Goal: Transaction & Acquisition: Purchase product/service

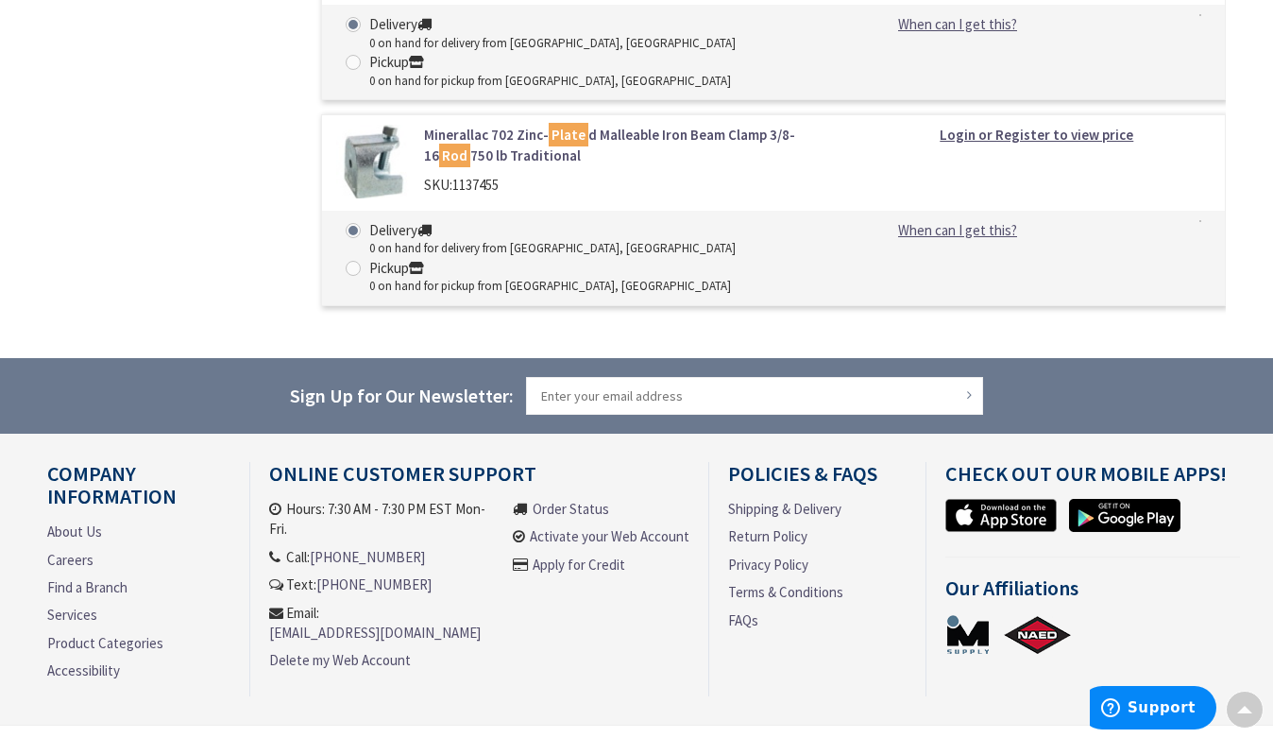
scroll to position [3379, 0]
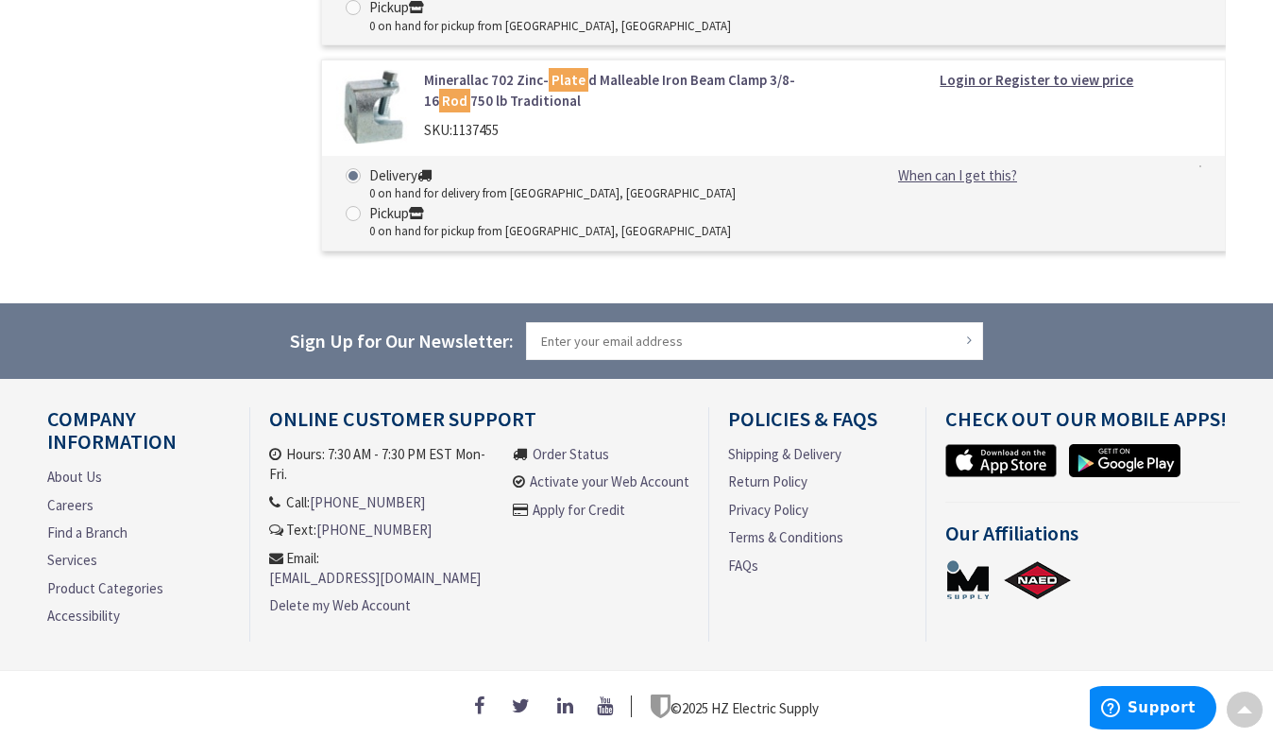
click at [579, 500] on link "Apply for Credit" at bounding box center [579, 510] width 93 height 20
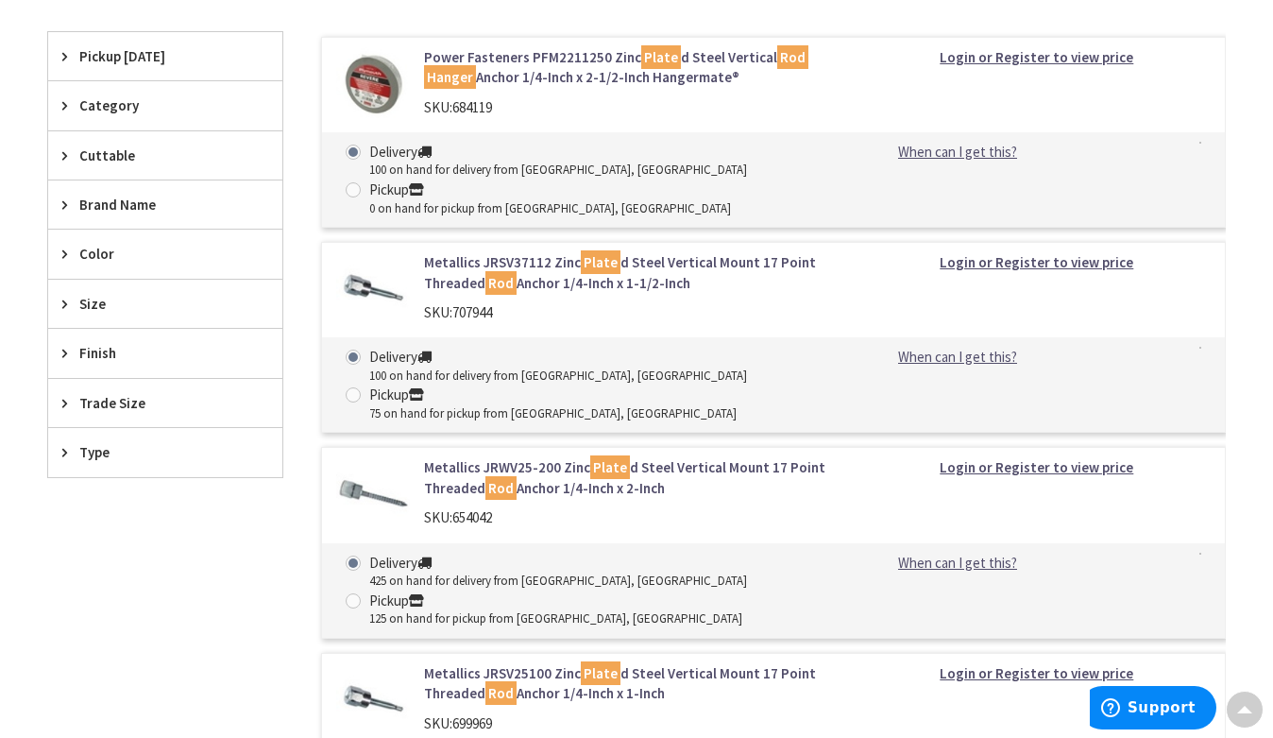
scroll to position [0, 0]
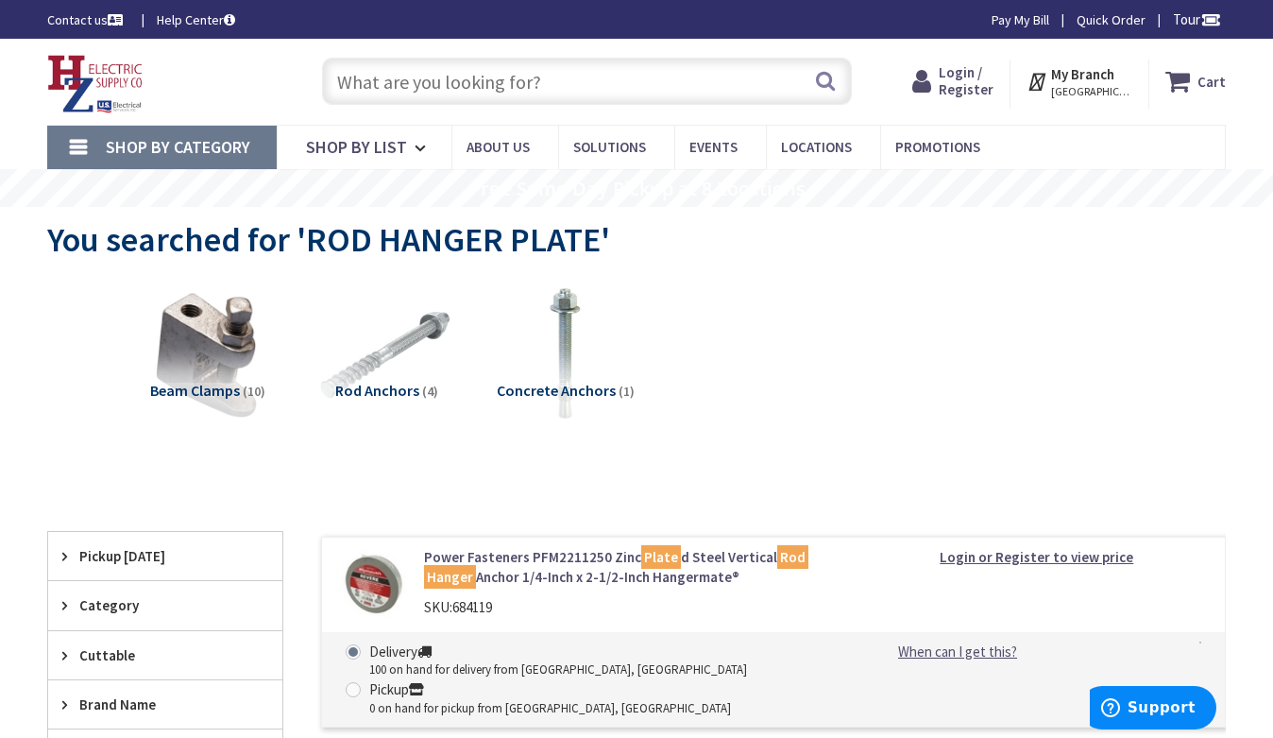
click at [115, 87] on img at bounding box center [95, 84] width 96 height 59
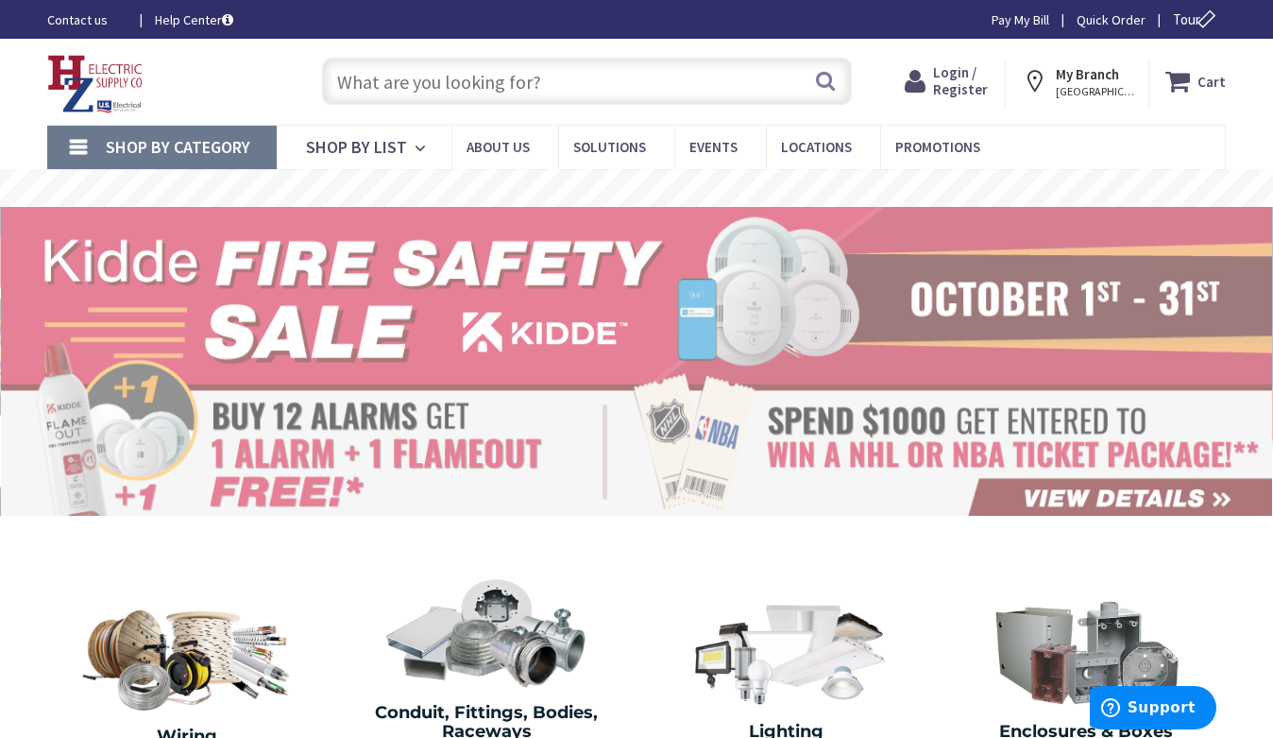
click at [420, 87] on input "text" at bounding box center [587, 81] width 530 height 47
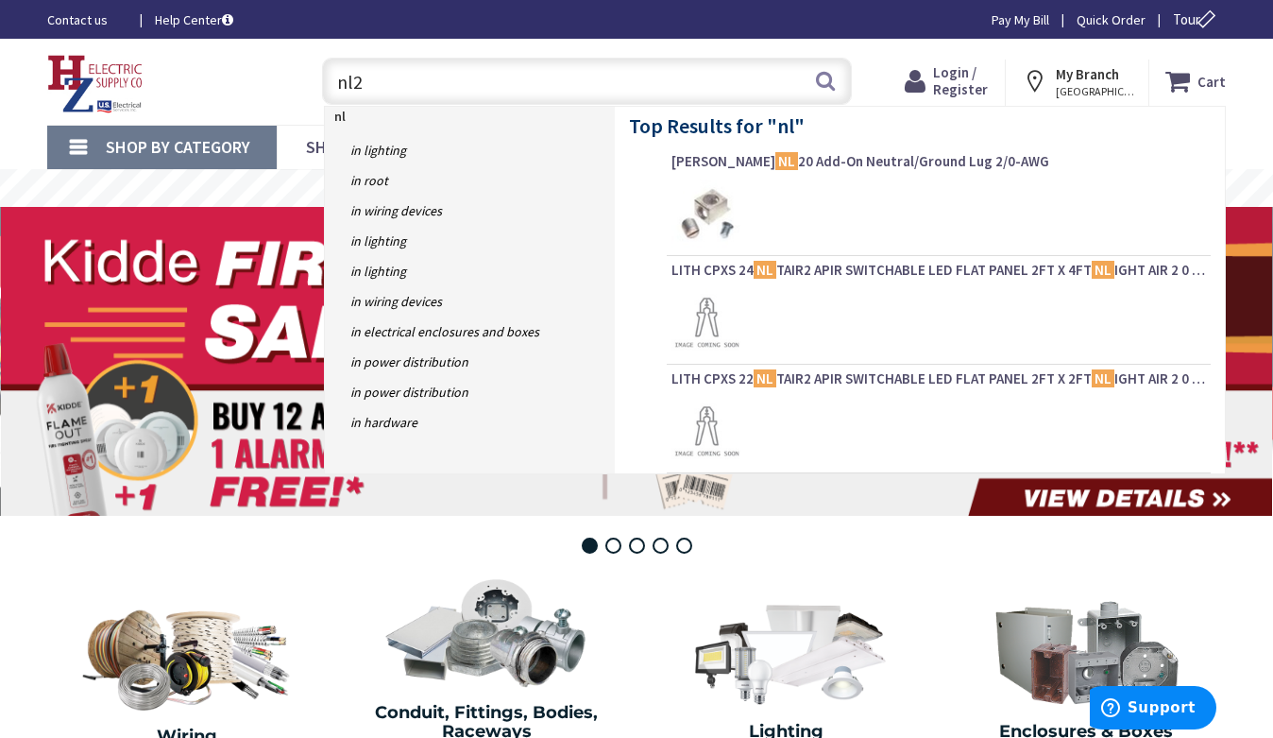
type input "nl20"
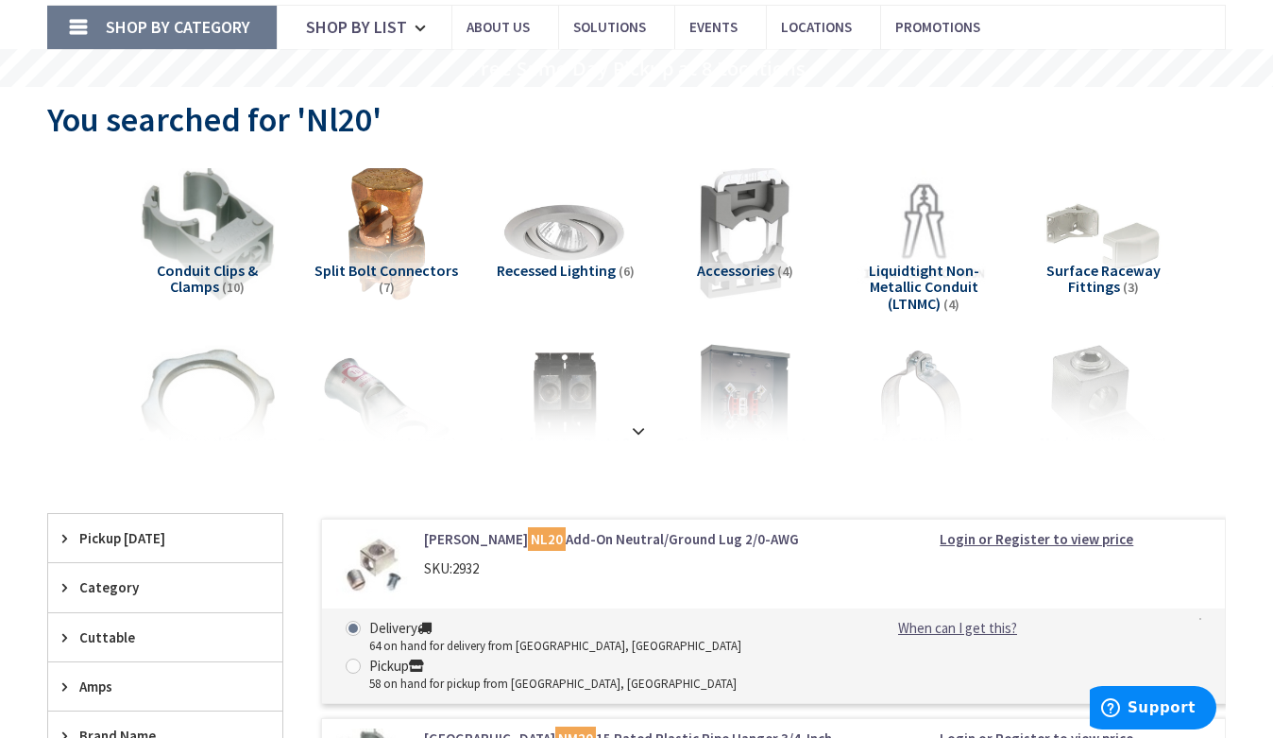
scroll to position [283, 0]
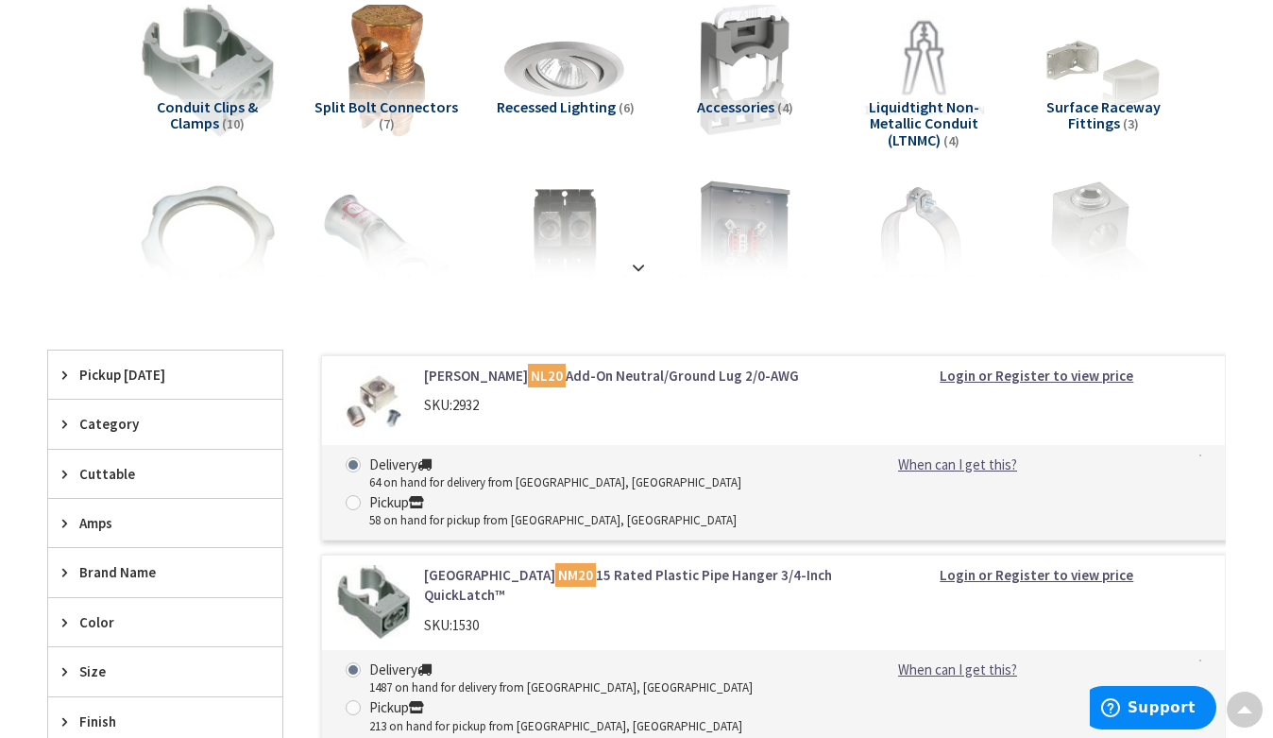
click at [528, 373] on mark "NL20" at bounding box center [547, 376] width 38 height 24
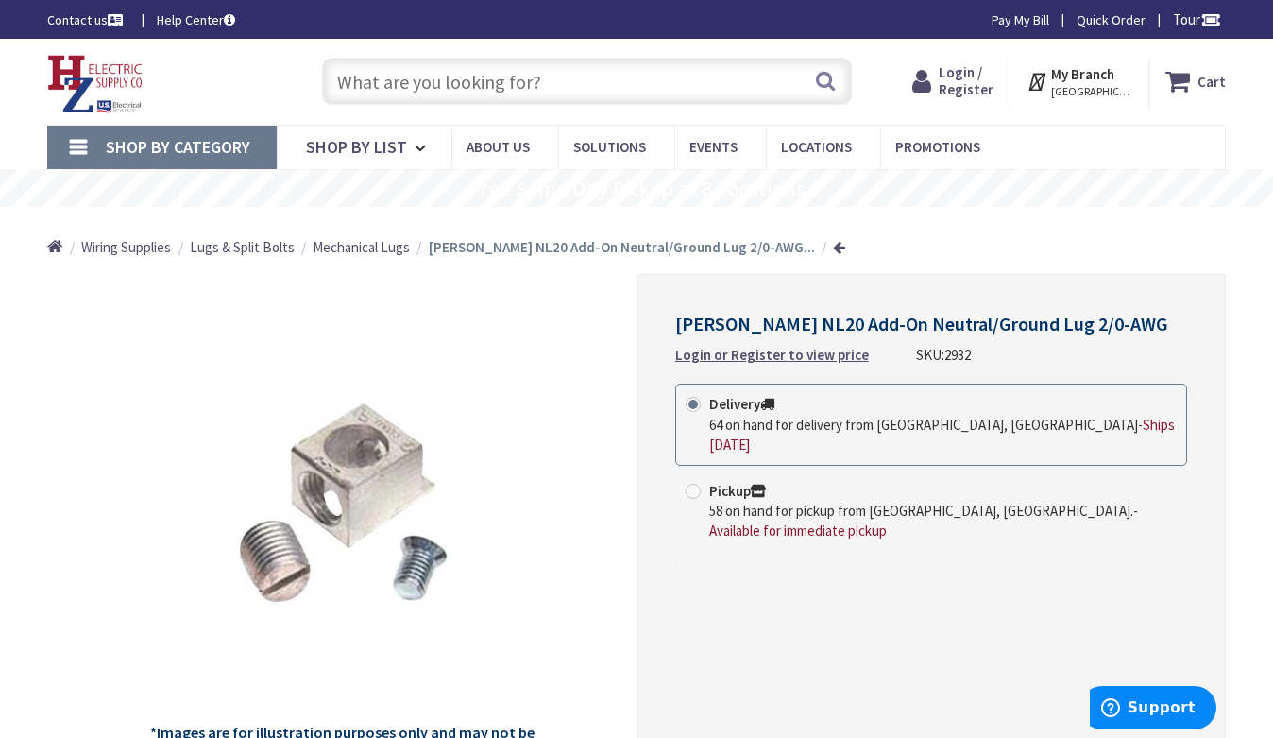
click at [1113, 76] on strong "My Branch" at bounding box center [1082, 74] width 63 height 18
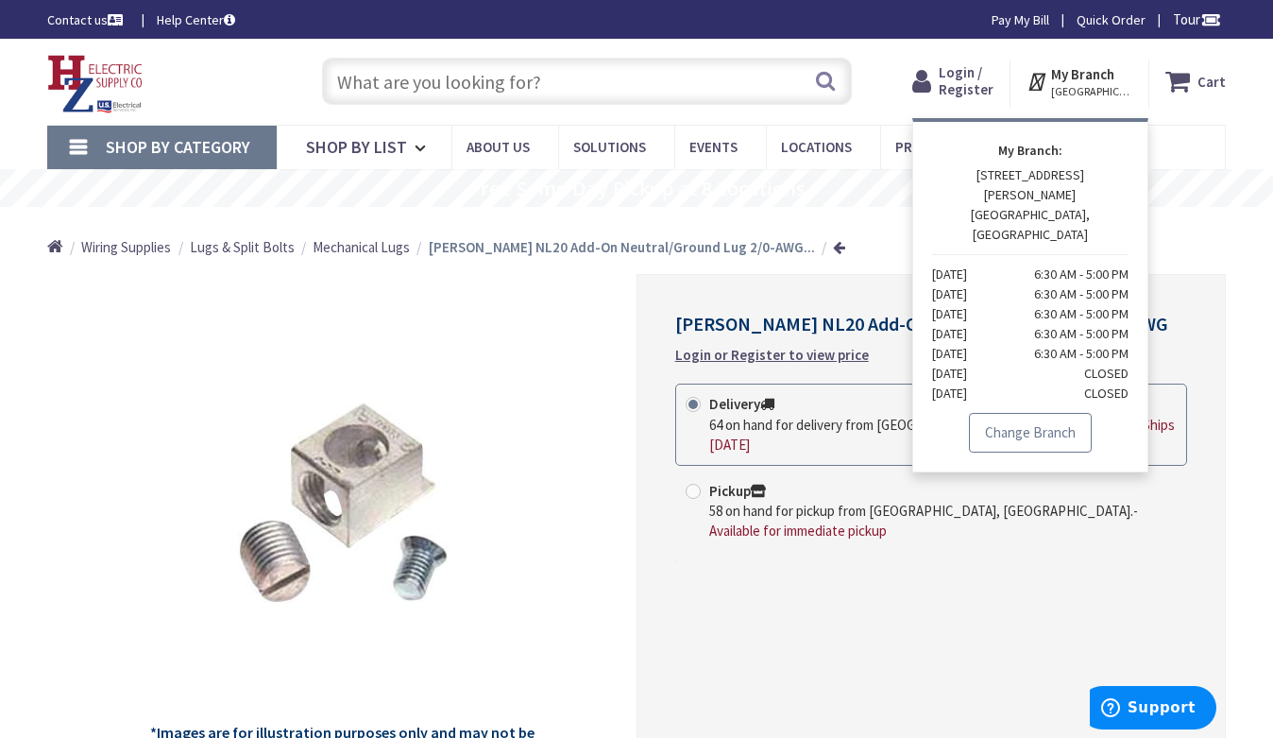
click at [1055, 413] on link "Change Branch" at bounding box center [1030, 433] width 123 height 40
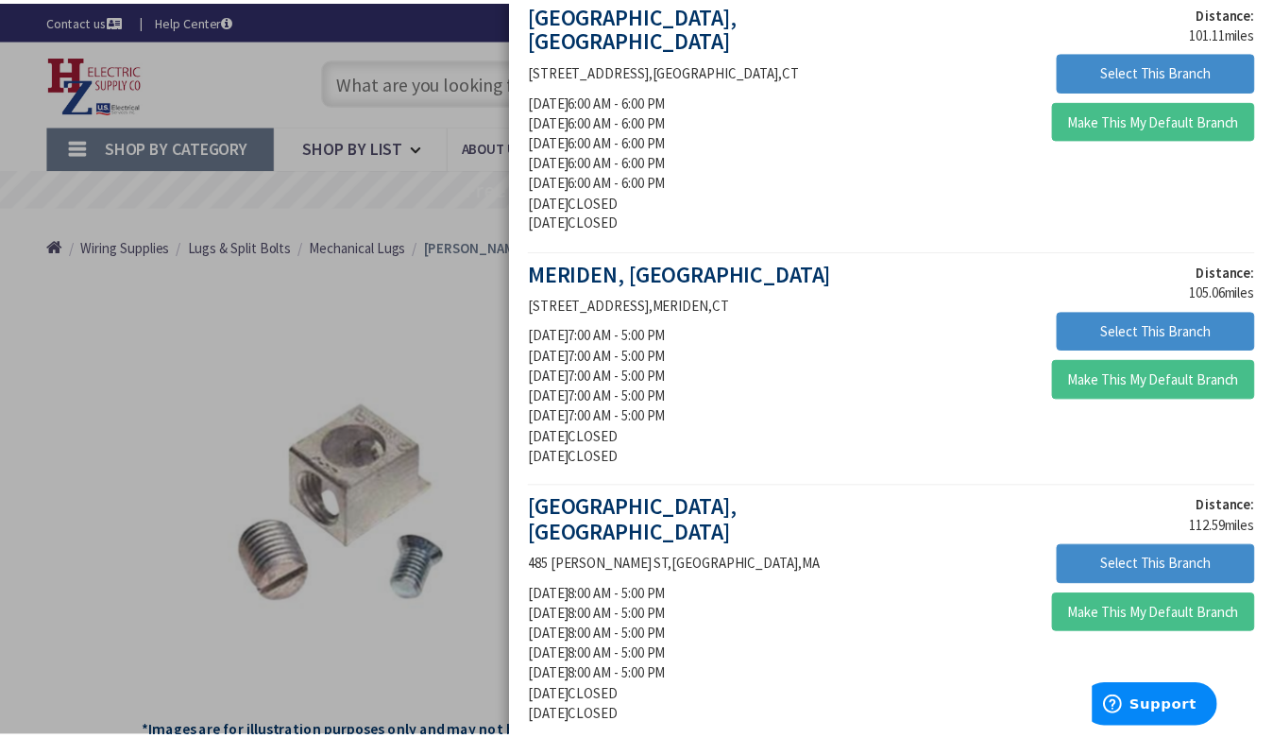
scroll to position [944, 0]
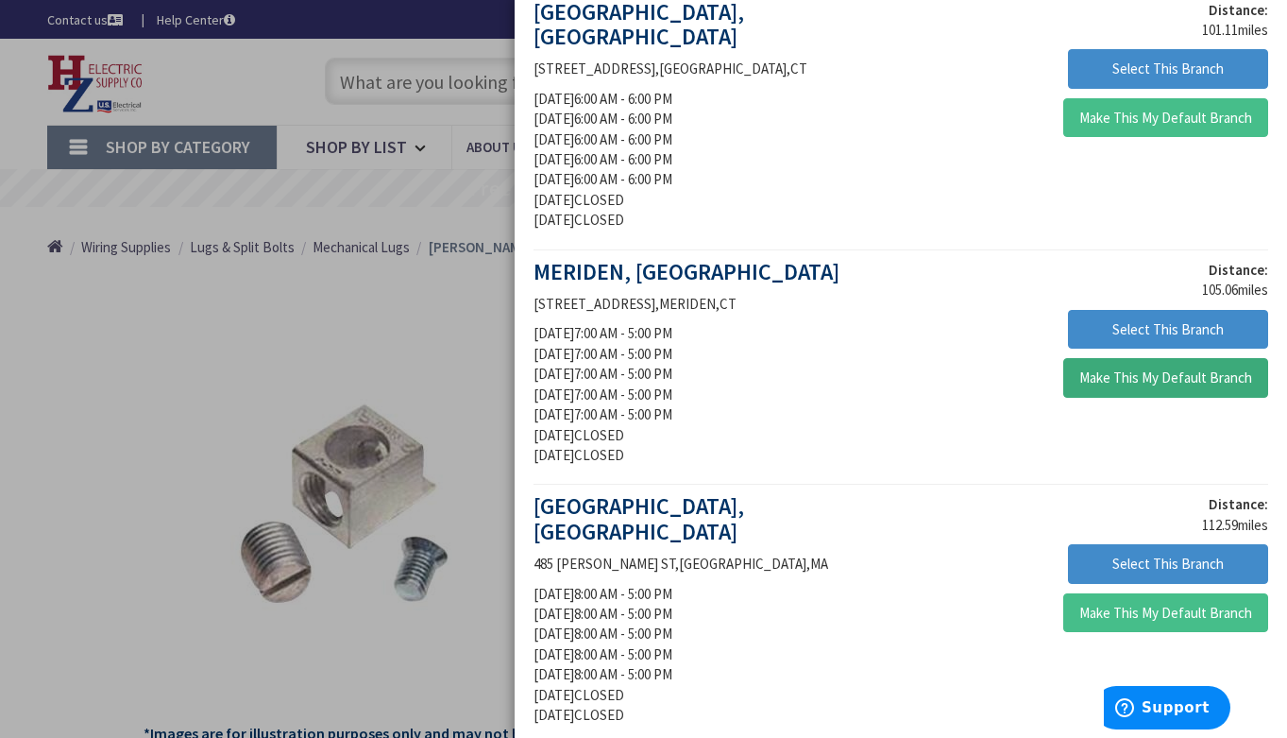
click at [1098, 358] on button "Make This My Default Branch" at bounding box center [1166, 378] width 205 height 40
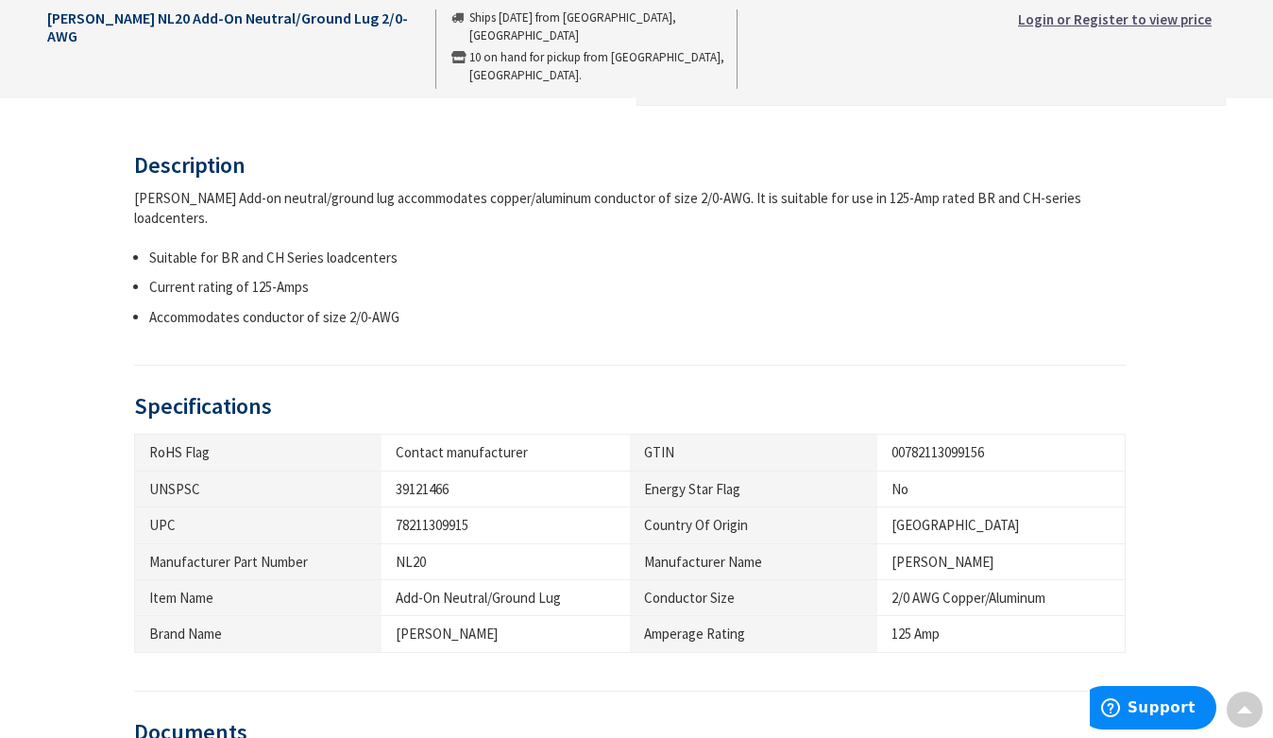
scroll to position [1039, 0]
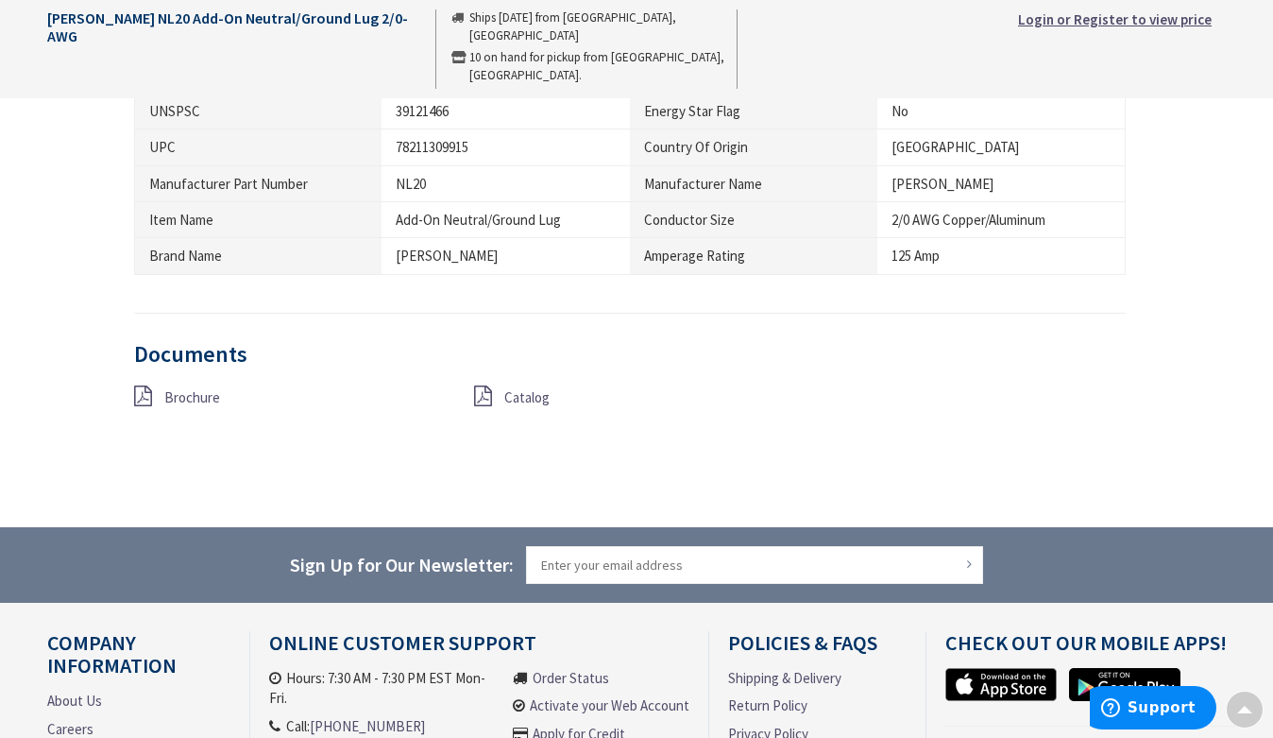
click at [173, 388] on span "Brochure" at bounding box center [192, 397] width 56 height 18
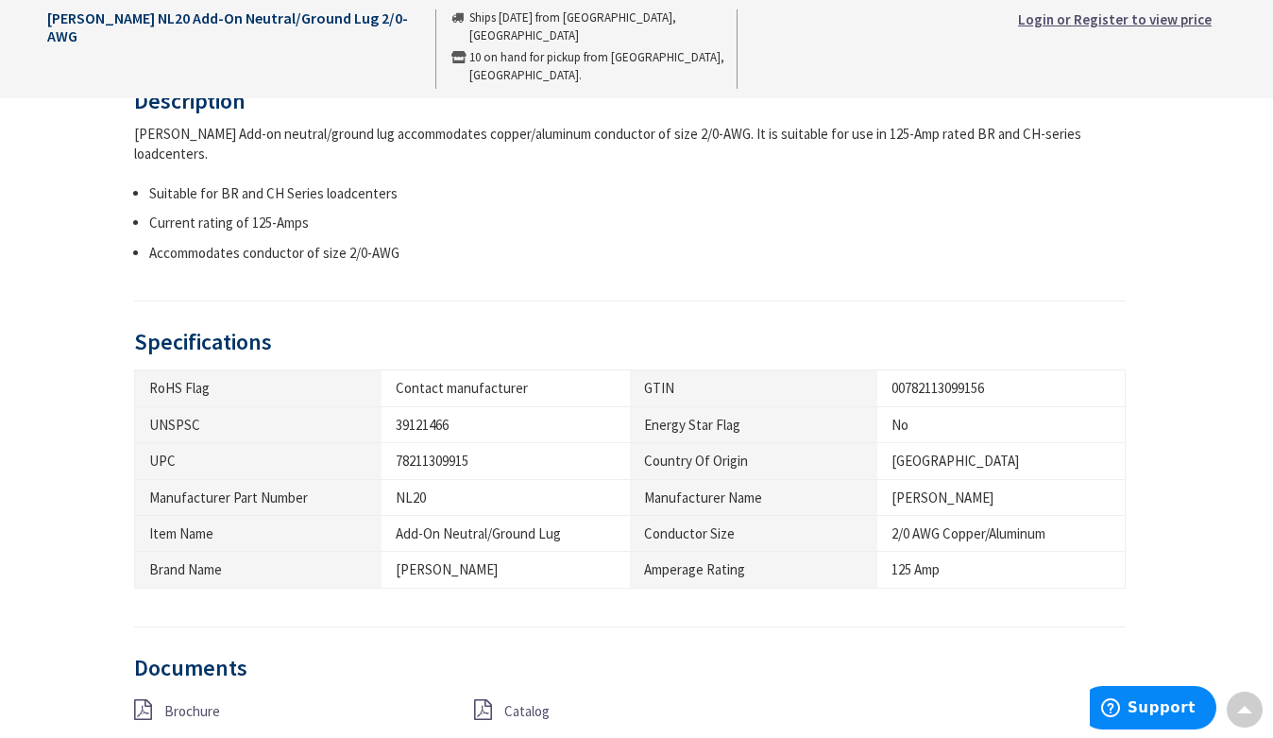
scroll to position [756, 0]
